Goal: Task Accomplishment & Management: Manage account settings

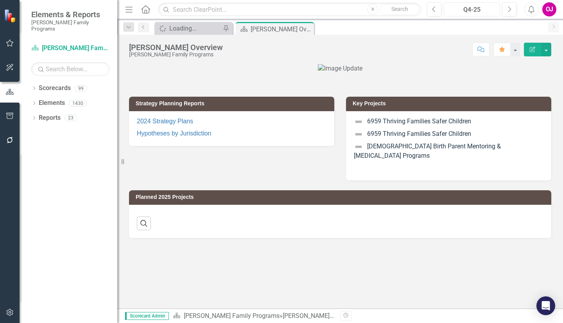
click at [465, 13] on div "Q4-25" at bounding box center [472, 9] width 51 height 9
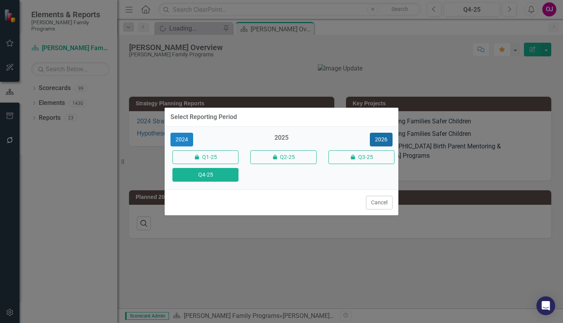
click at [383, 140] on button "2026" at bounding box center [381, 140] width 23 height 14
click at [224, 170] on button "Q4-26" at bounding box center [206, 175] width 66 height 14
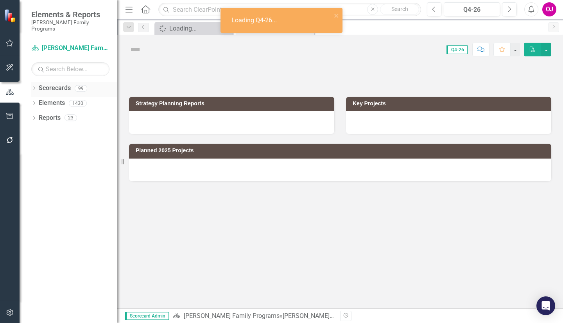
click at [34, 86] on icon at bounding box center [34, 88] width 2 height 4
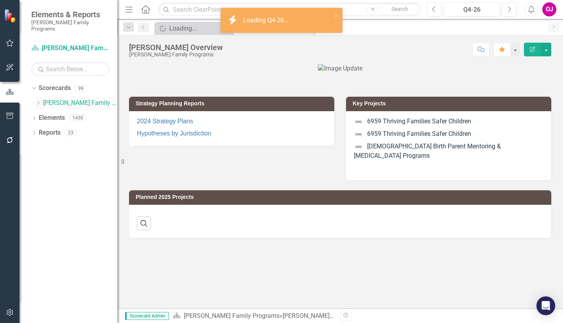
click at [39, 101] on icon "Dropdown" at bounding box center [38, 103] width 6 height 5
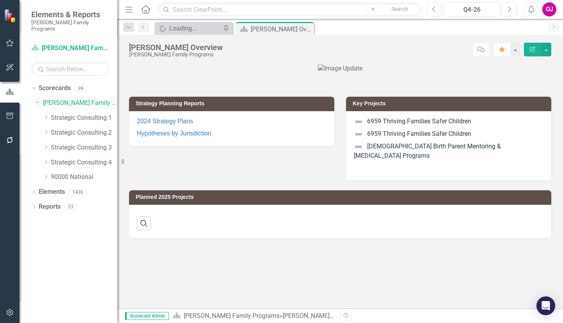
click at [39, 101] on div "Dropdown" at bounding box center [39, 103] width 8 height 4
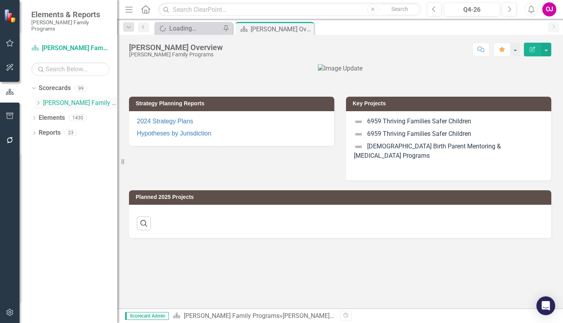
click at [39, 101] on icon "Dropdown" at bounding box center [38, 103] width 6 height 5
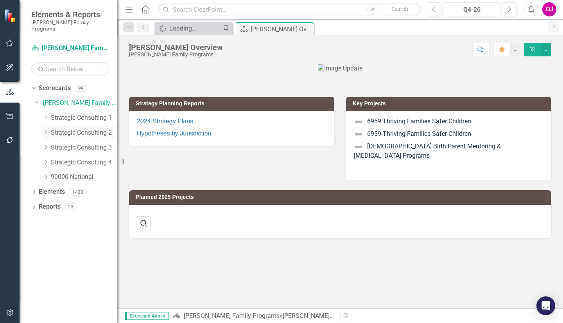
click at [45, 130] on icon "Dropdown" at bounding box center [46, 132] width 6 height 5
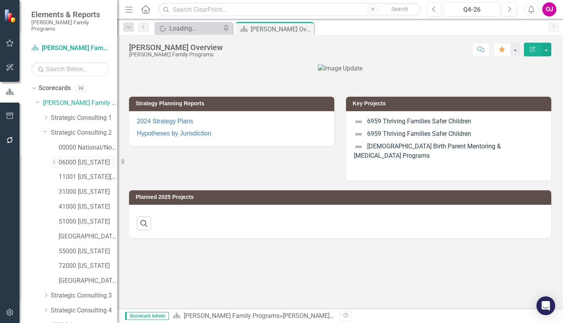
click at [82, 158] on link "06000 [US_STATE]" at bounding box center [88, 162] width 59 height 9
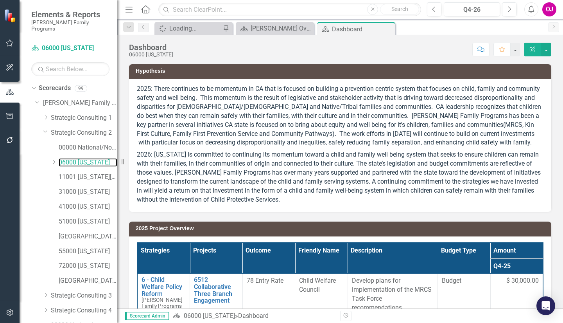
scroll to position [34, 0]
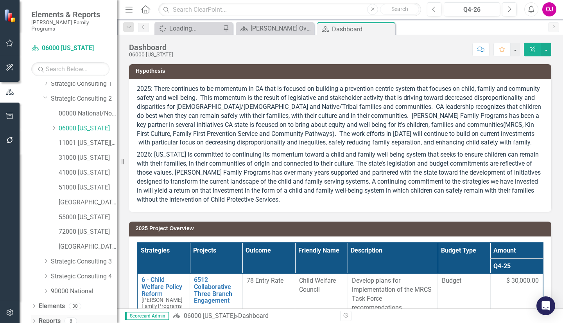
click at [34, 319] on icon "Dropdown" at bounding box center [33, 321] width 5 height 4
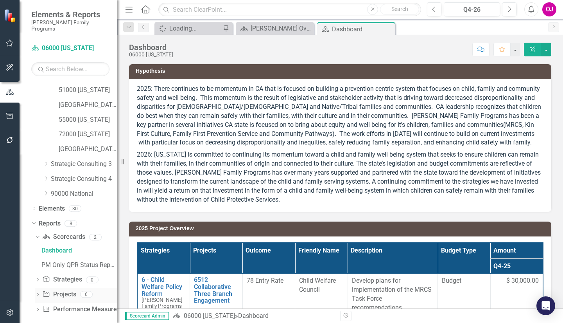
click at [37, 293] on icon "Dropdown" at bounding box center [37, 295] width 5 height 4
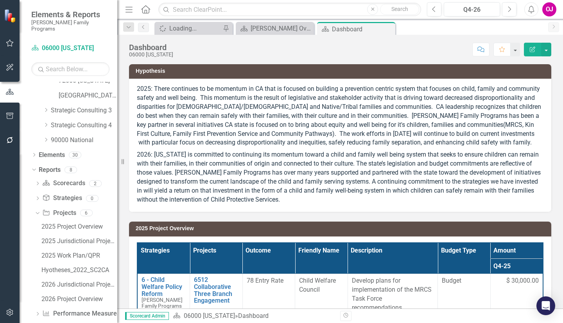
scroll to position [189, 0]
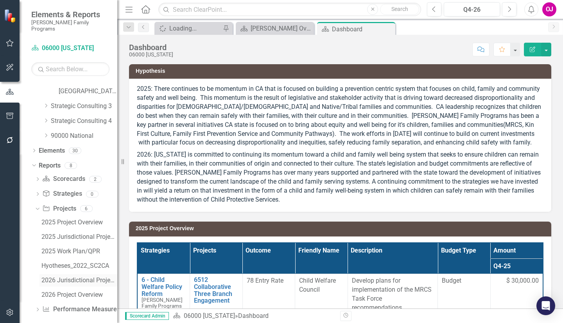
click at [89, 277] on div "2026 Jurisdictional Projects Assessment" at bounding box center [79, 280] width 76 height 7
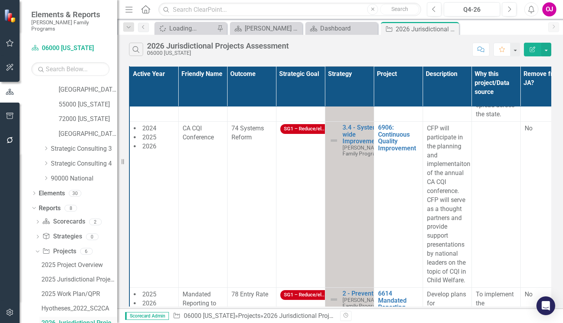
scroll to position [483, 0]
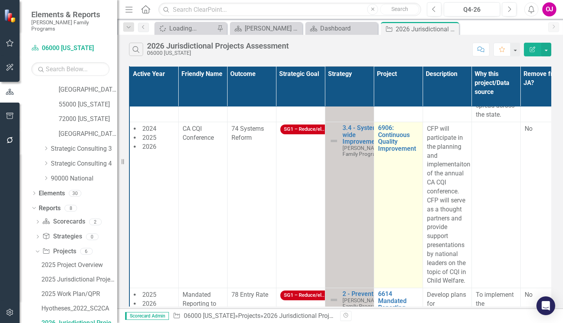
click at [415, 178] on td "6906: Continuous Quality Improvement Edit Edit Project Link Open Element" at bounding box center [398, 205] width 49 height 166
click at [397, 146] on link "6906: Continuous Quality Improvement" at bounding box center [398, 137] width 41 height 27
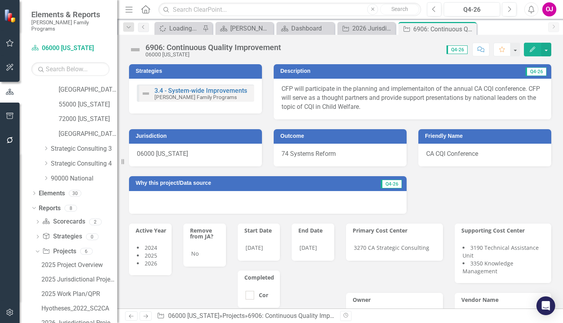
click at [167, 46] on div "6906: Continuous Quality Improvement" at bounding box center [214, 47] width 136 height 9
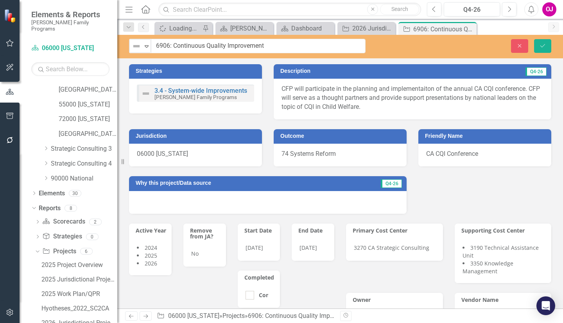
click at [167, 46] on input "6906: Continuous Quality Improvement" at bounding box center [258, 46] width 215 height 14
click at [173, 47] on input "6906: Continuous Quality Improvement" at bounding box center [258, 46] width 215 height 14
type input "6906 Continuous Quality Improvement"
click at [549, 48] on button "Save" at bounding box center [542, 46] width 17 height 14
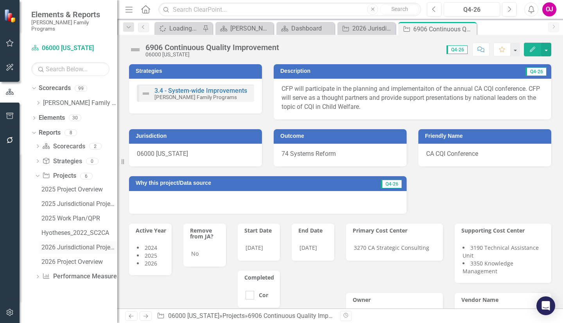
click at [89, 244] on div "2026 Jurisdictional Projects Assessment" at bounding box center [79, 247] width 76 height 7
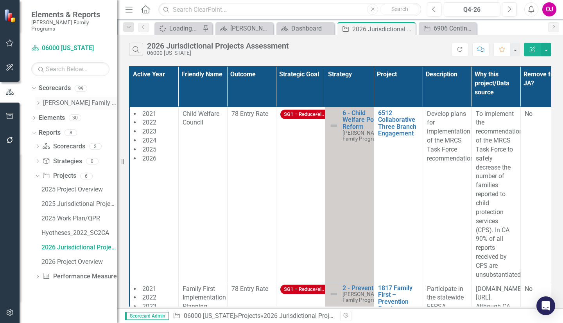
click at [40, 101] on icon "Dropdown" at bounding box center [38, 103] width 6 height 5
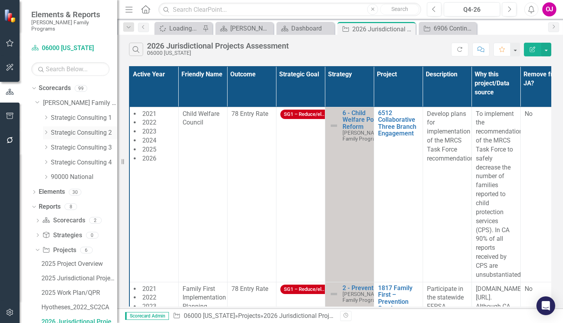
click at [47, 130] on icon "Dropdown" at bounding box center [46, 132] width 6 height 5
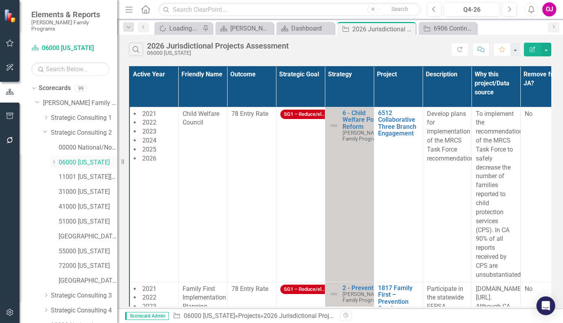
click at [54, 160] on icon "Dropdown" at bounding box center [54, 162] width 6 height 5
click at [98, 247] on link "06071 [GEOGRAPHIC_DATA]" at bounding box center [92, 251] width 51 height 9
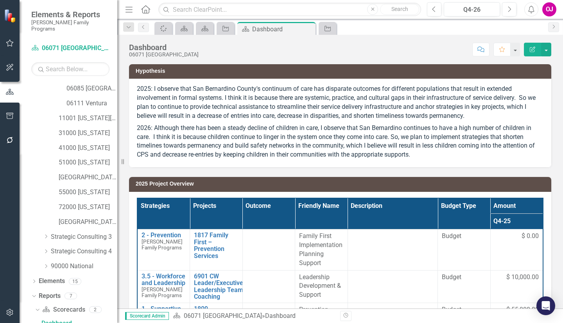
scroll to position [351, 0]
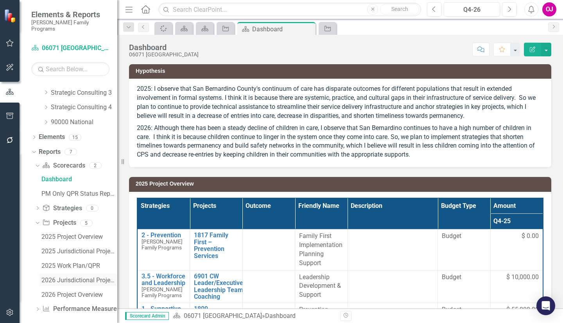
click at [72, 277] on div "2026 Jurisdictional Projects Assessment" at bounding box center [79, 280] width 76 height 7
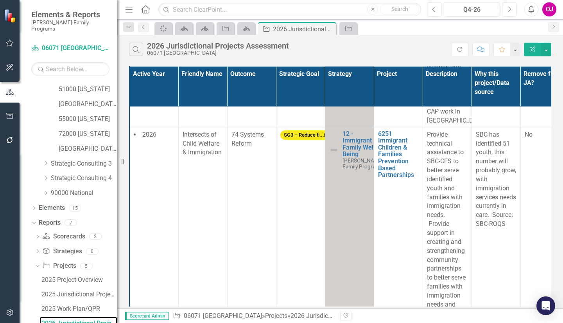
scroll to position [64, 0]
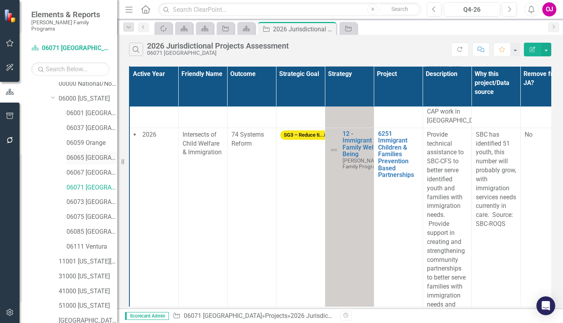
click at [102, 153] on link "06065 [GEOGRAPHIC_DATA]" at bounding box center [92, 157] width 51 height 9
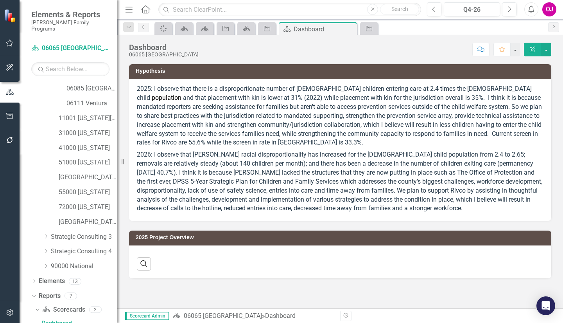
scroll to position [351, 0]
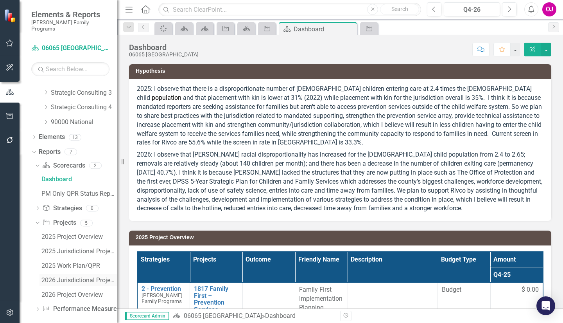
click at [94, 277] on div "2026 Jurisdictional Projects Assessment" at bounding box center [79, 280] width 76 height 7
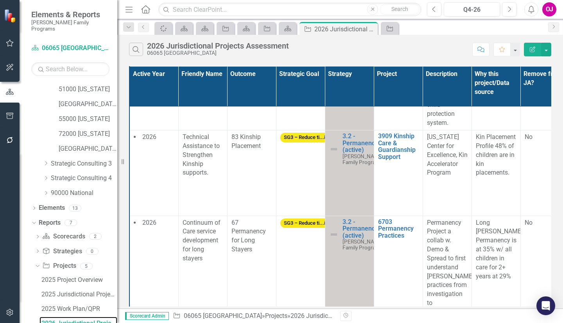
scroll to position [64, 0]
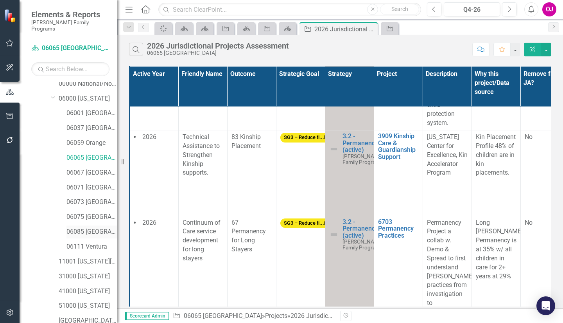
click at [95, 227] on link "06085 [GEOGRAPHIC_DATA][PERSON_NAME]" at bounding box center [92, 231] width 51 height 9
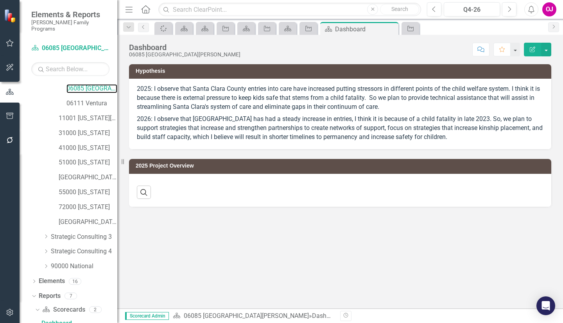
scroll to position [351, 0]
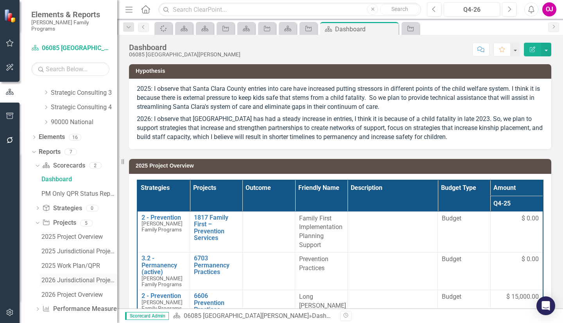
click at [86, 277] on div "2026 Jurisdictional Projects Assessment" at bounding box center [79, 280] width 76 height 7
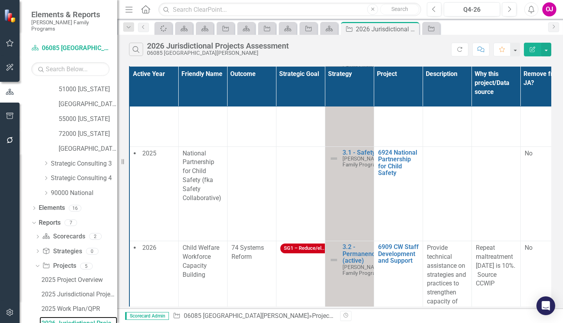
scroll to position [381, 0]
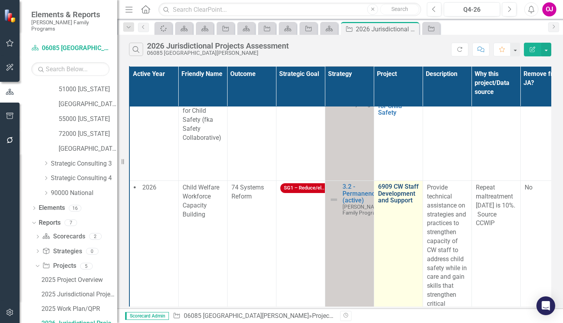
click at [394, 193] on link "6909 CW Staff Development and Support" at bounding box center [398, 193] width 41 height 21
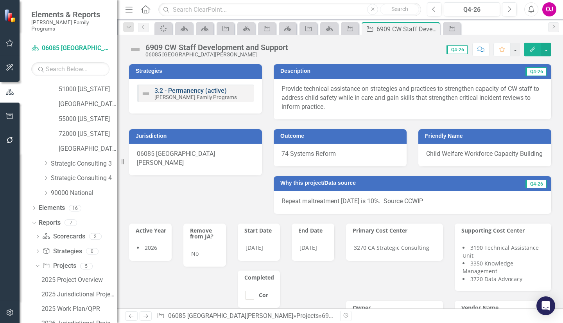
click at [208, 92] on link "3.2 - Permanency (active)" at bounding box center [191, 90] width 72 height 7
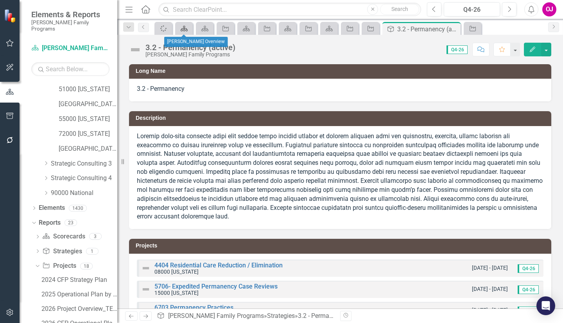
click at [187, 28] on icon "Scorecard" at bounding box center [184, 28] width 8 height 6
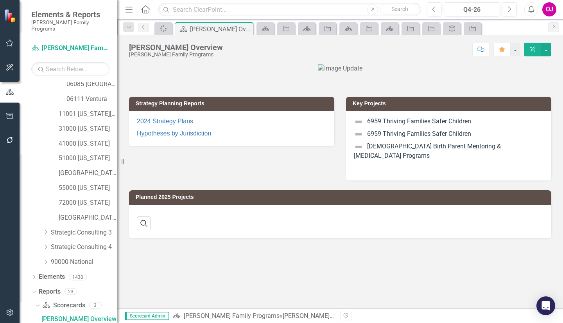
scroll to position [207, 0]
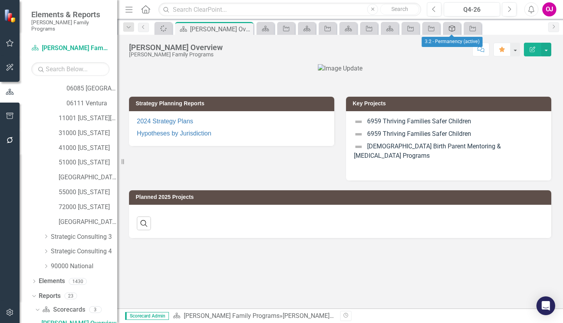
click at [450, 27] on icon at bounding box center [452, 28] width 6 height 6
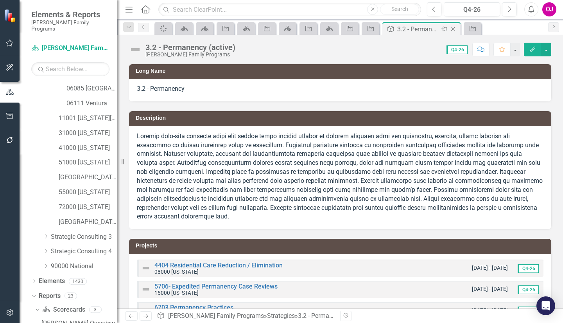
click at [455, 29] on icon "Close" at bounding box center [454, 29] width 8 height 6
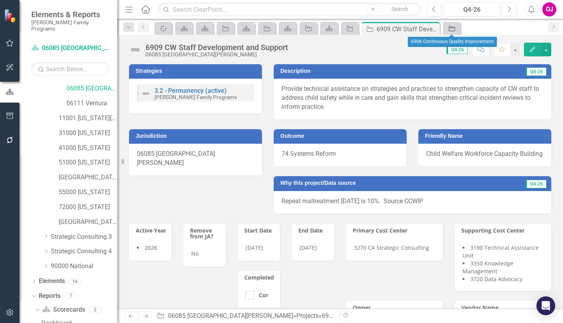
click at [452, 29] on icon "Project" at bounding box center [452, 28] width 8 height 6
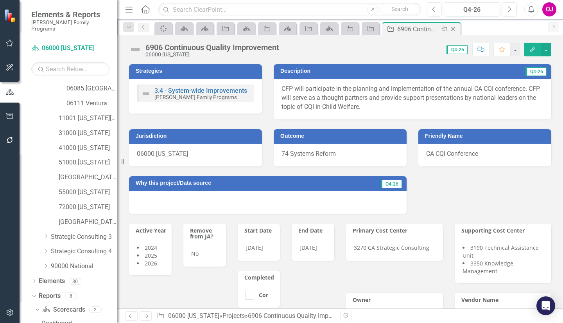
click at [453, 31] on icon "Close" at bounding box center [454, 29] width 8 height 6
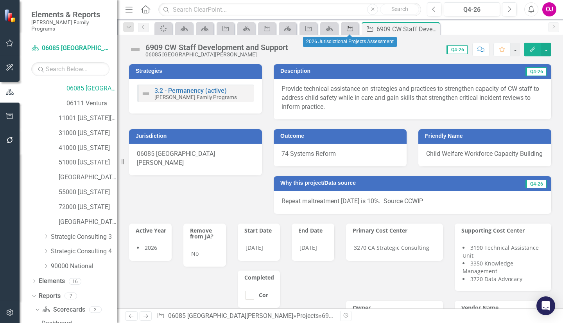
click at [348, 28] on icon "Project" at bounding box center [350, 28] width 8 height 6
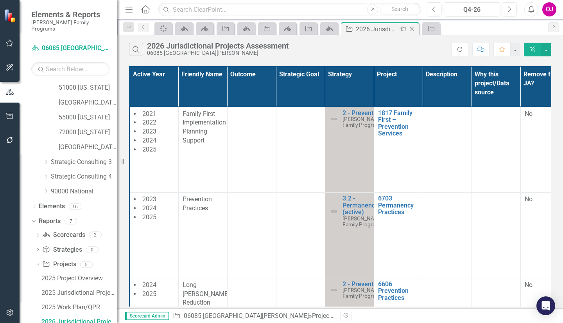
scroll to position [280, 0]
click at [411, 28] on icon at bounding box center [412, 29] width 4 height 4
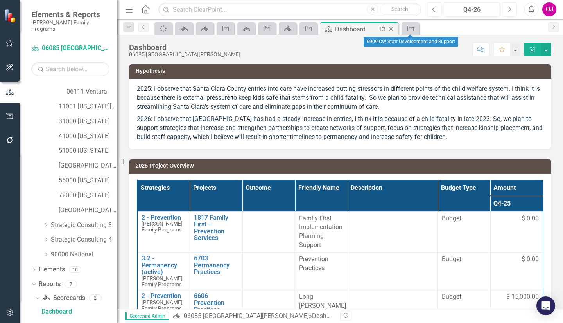
scroll to position [207, 0]
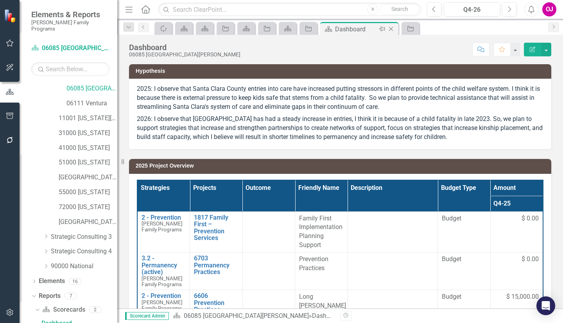
click at [391, 30] on icon "Close" at bounding box center [391, 29] width 8 height 6
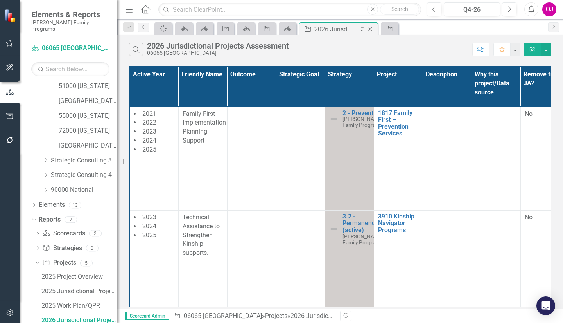
scroll to position [280, 0]
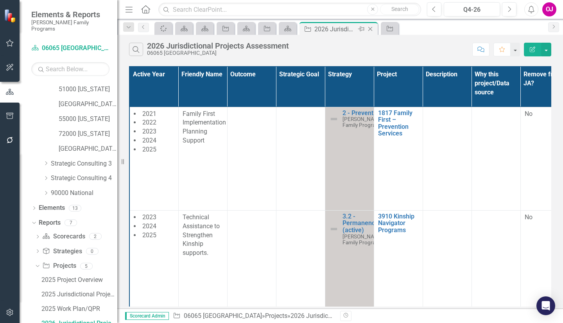
click at [370, 29] on icon "Close" at bounding box center [371, 29] width 8 height 6
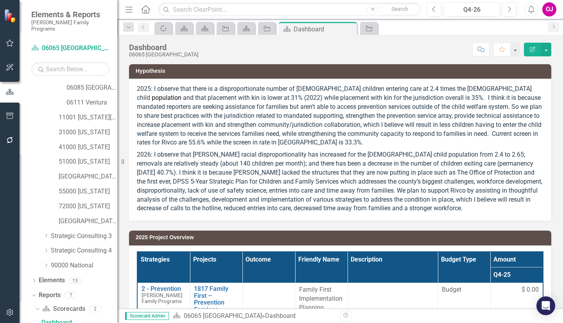
scroll to position [207, 0]
click at [351, 28] on icon at bounding box center [350, 29] width 4 height 4
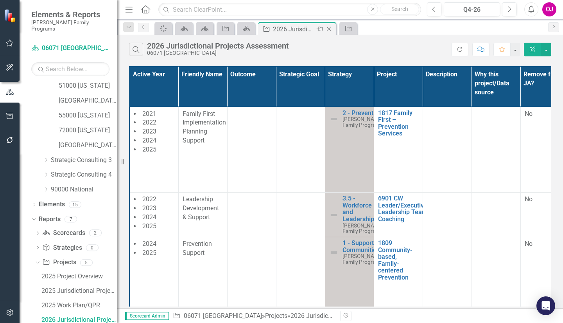
scroll to position [280, 0]
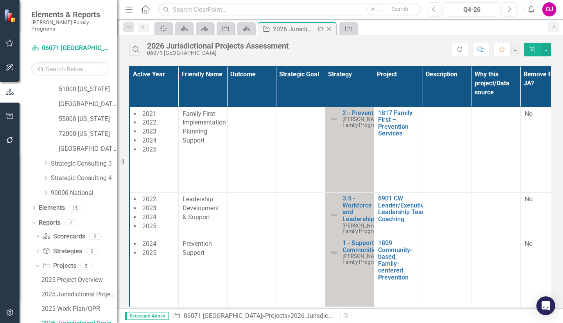
click at [330, 28] on icon "Close" at bounding box center [329, 29] width 8 height 6
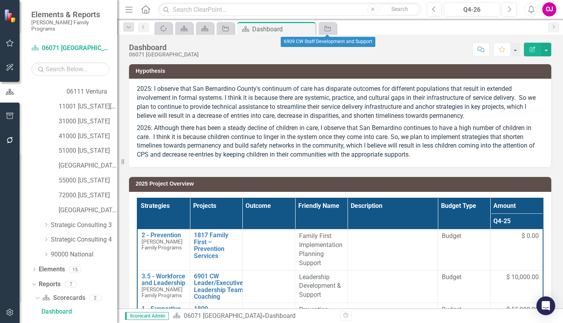
scroll to position [207, 0]
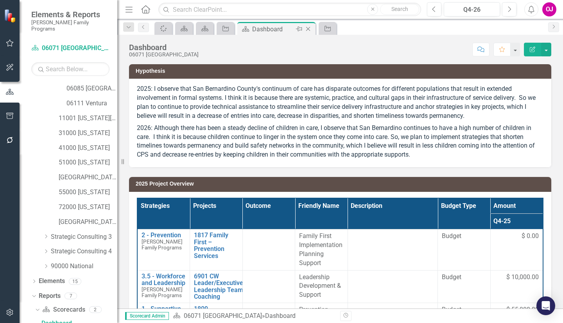
click at [310, 29] on icon "Close" at bounding box center [308, 29] width 8 height 6
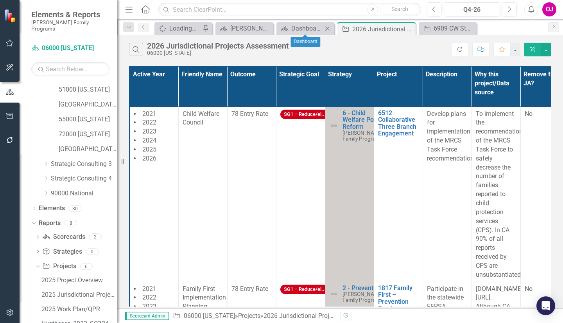
scroll to position [295, 0]
click at [327, 28] on icon "Close" at bounding box center [328, 28] width 8 height 6
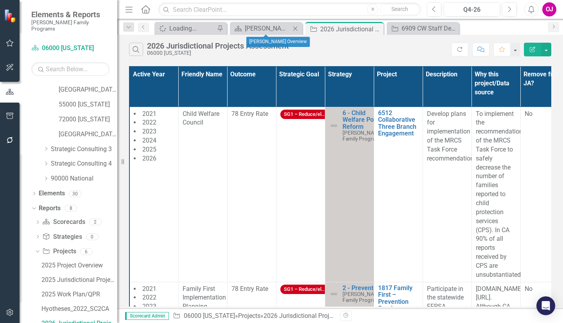
click at [295, 27] on icon "Close" at bounding box center [295, 28] width 8 height 6
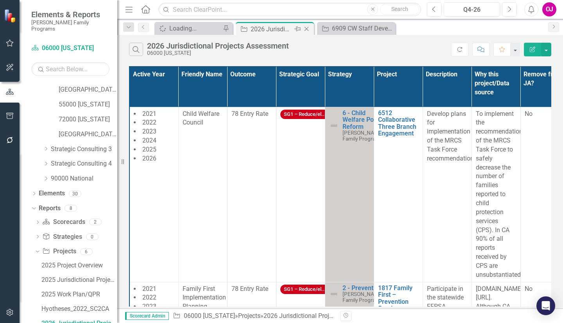
click at [307, 30] on icon "Close" at bounding box center [307, 29] width 8 height 6
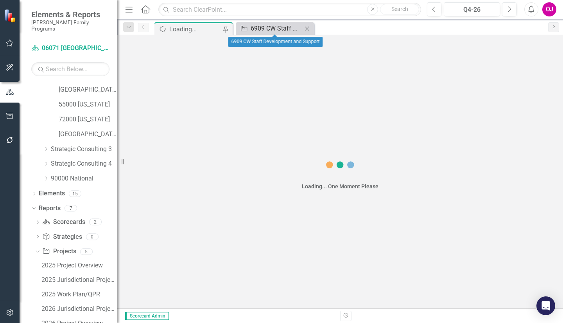
click at [284, 29] on div "6909 CW Staff Development and Support" at bounding box center [277, 28] width 52 height 10
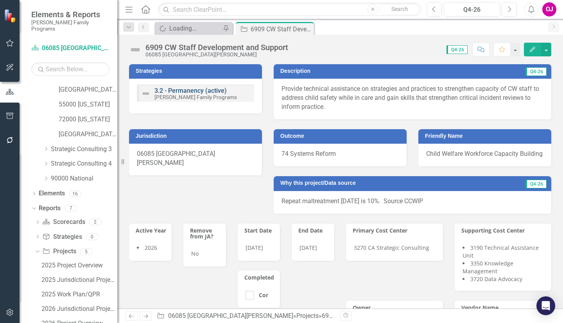
click at [204, 89] on link "3.2 - Permanency (active)" at bounding box center [191, 90] width 72 height 7
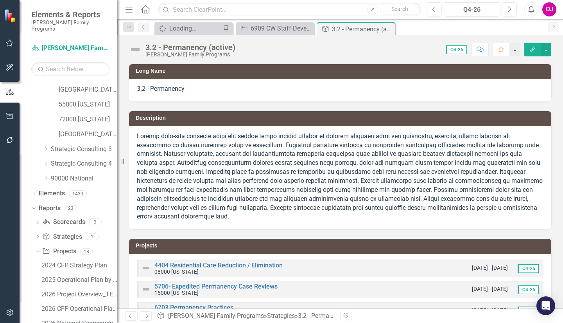
click at [515, 51] on button "button" at bounding box center [515, 50] width 10 height 14
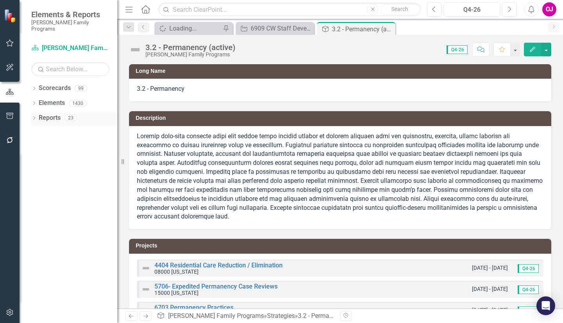
click at [34, 117] on icon "Dropdown" at bounding box center [33, 119] width 5 height 4
click at [38, 160] on icon "Dropdown" at bounding box center [37, 162] width 5 height 4
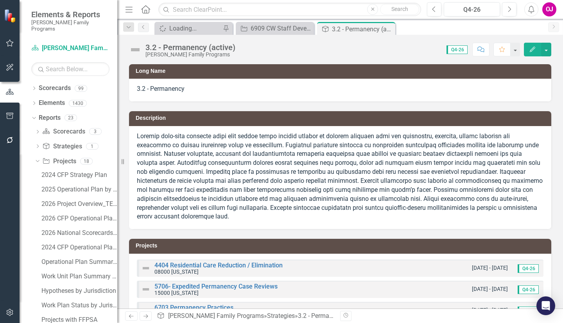
scroll to position [126, 0]
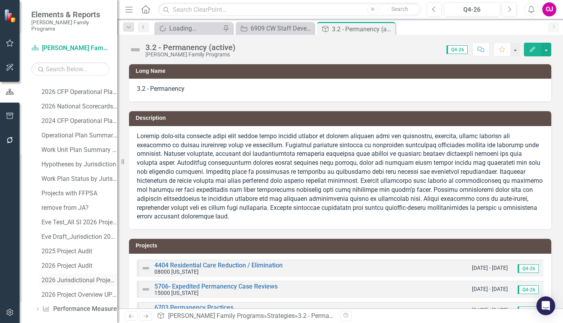
click at [91, 277] on div "2026 Jurisdictional Projects Assessment UPDATED Template" at bounding box center [79, 280] width 76 height 7
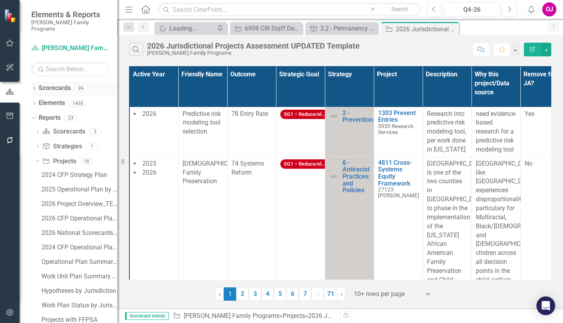
click at [33, 86] on div "Dropdown" at bounding box center [33, 89] width 5 height 7
click at [38, 101] on icon "Dropdown" at bounding box center [38, 103] width 6 height 5
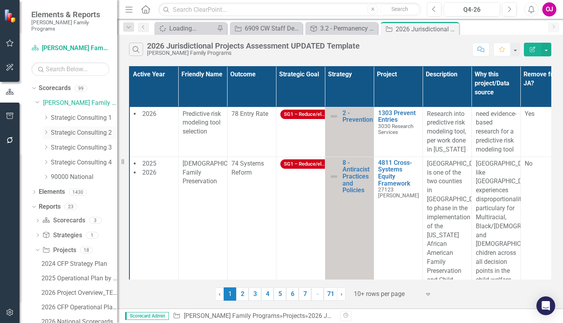
click at [46, 130] on icon "Dropdown" at bounding box center [46, 132] width 6 height 5
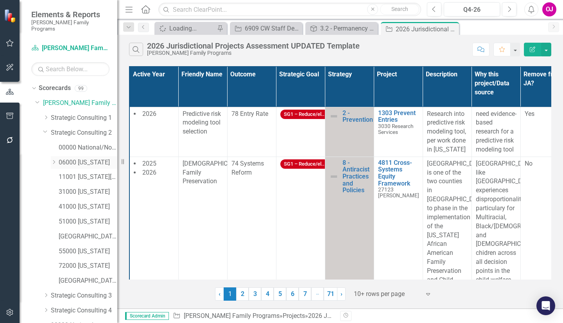
click at [54, 160] on icon "Dropdown" at bounding box center [54, 162] width 6 height 5
click at [94, 291] on link "06085 [GEOGRAPHIC_DATA][PERSON_NAME]" at bounding box center [92, 295] width 51 height 9
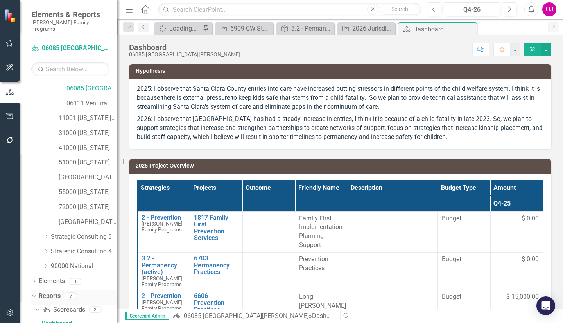
click at [36, 293] on div "Dropdown" at bounding box center [32, 295] width 7 height 5
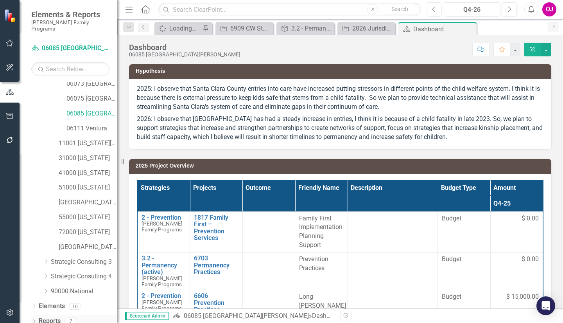
click at [34, 319] on icon at bounding box center [34, 321] width 2 height 4
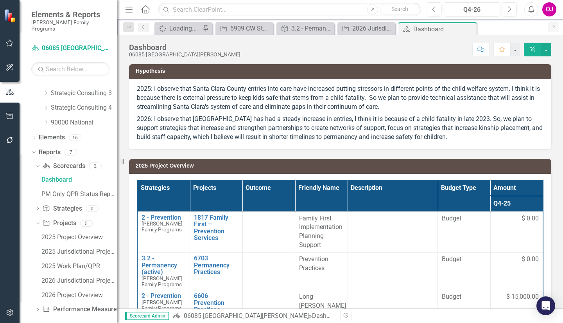
scroll to position [351, 0]
click at [88, 277] on div "2026 Jurisdictional Projects Assessment" at bounding box center [79, 280] width 76 height 7
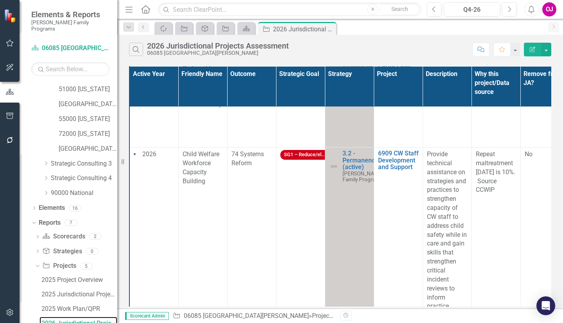
scroll to position [406, 0]
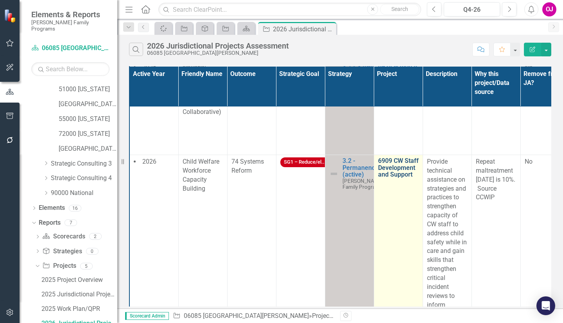
click at [391, 165] on link "6909 CW Staff Development and Support" at bounding box center [398, 167] width 41 height 21
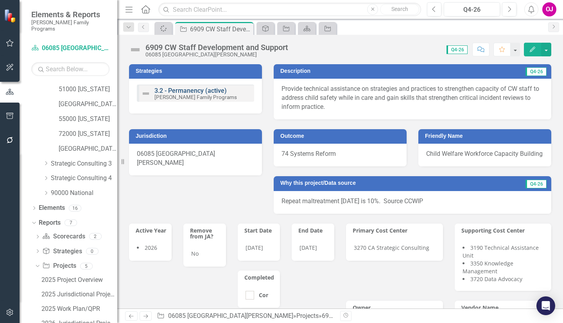
click at [208, 92] on link "3.2 - Permanency (active)" at bounding box center [191, 90] width 72 height 7
